Goal: Task Accomplishment & Management: Complete application form

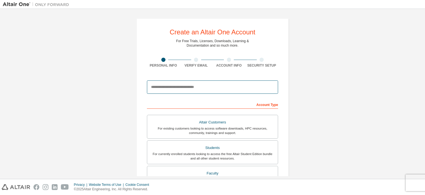
click at [195, 87] on input "email" at bounding box center [212, 86] width 131 height 13
type input "**********"
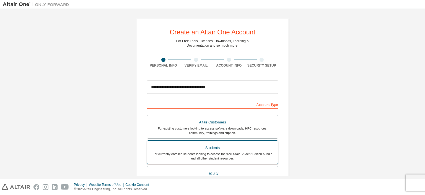
click at [245, 147] on div "Students" at bounding box center [213, 148] width 124 height 8
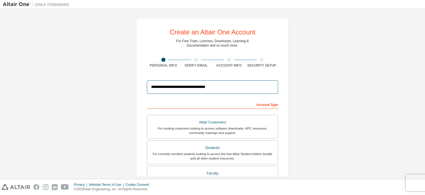
drag, startPoint x: 214, startPoint y: 84, endPoint x: 113, endPoint y: 93, distance: 101.7
click at [113, 93] on div "**********" at bounding box center [213, 158] width 420 height 293
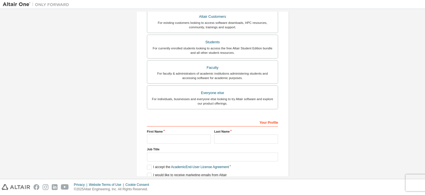
scroll to position [106, 0]
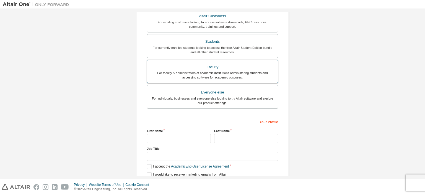
click at [156, 72] on div "For faculty & administrators of academic institutions administering students an…" at bounding box center [213, 75] width 124 height 9
drag, startPoint x: 150, startPoint y: 72, endPoint x: 185, endPoint y: 71, distance: 34.3
click at [185, 71] on div "For faculty & administrators of academic institutions administering students an…" at bounding box center [213, 75] width 124 height 9
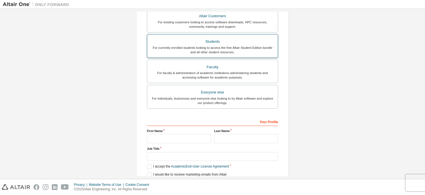
click at [203, 49] on div "For currently enrolled students looking to access the free Altair Student Editi…" at bounding box center [213, 49] width 124 height 9
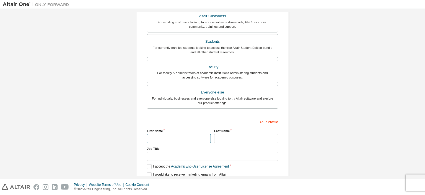
click at [172, 136] on input "text" at bounding box center [179, 138] width 64 height 9
type input "*******"
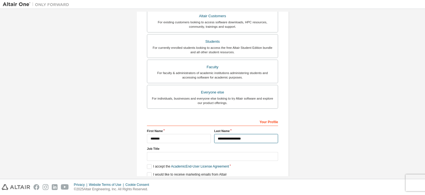
type input "**********"
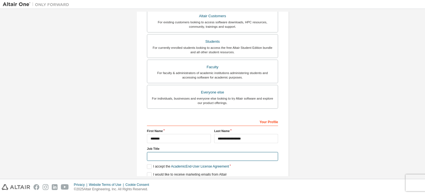
click at [161, 154] on input "text" at bounding box center [212, 156] width 131 height 9
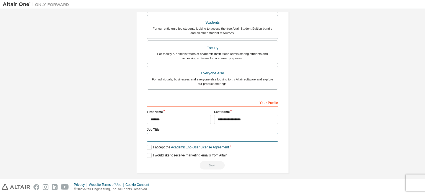
scroll to position [128, 0]
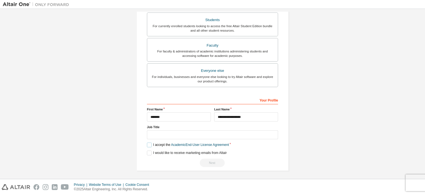
click at [147, 144] on label "I accept the Academic End-User License Agreement" at bounding box center [188, 144] width 82 height 5
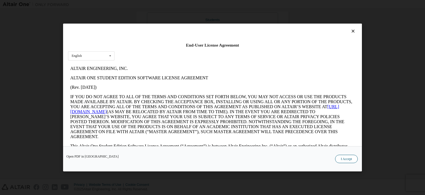
scroll to position [0, 0]
click at [348, 157] on button "I Accept" at bounding box center [346, 158] width 23 height 8
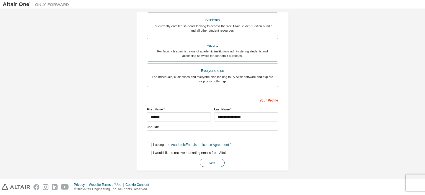
click at [214, 160] on button "Next" at bounding box center [212, 162] width 25 height 8
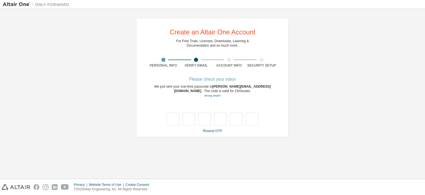
type input "*"
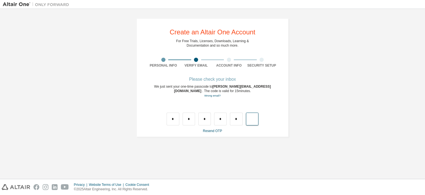
type input "*"
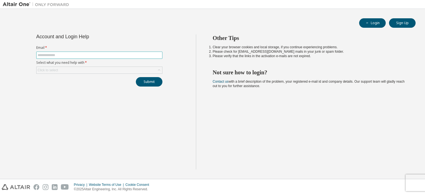
click at [112, 53] on input "text" at bounding box center [99, 55] width 123 height 4
type input "**********"
click at [97, 69] on div "Click to select" at bounding box center [100, 70] width 126 height 7
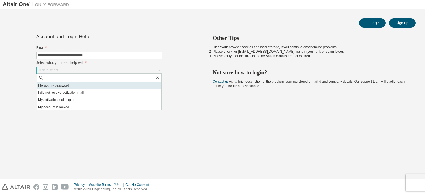
click at [83, 86] on li "I forgot my password" at bounding box center [99, 85] width 125 height 7
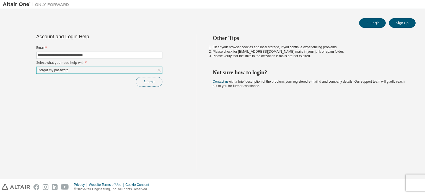
click at [153, 83] on button "Submit" at bounding box center [149, 81] width 27 height 9
click at [151, 81] on button "Submit" at bounding box center [149, 81] width 27 height 9
